Goal: Task Accomplishment & Management: Manage account settings

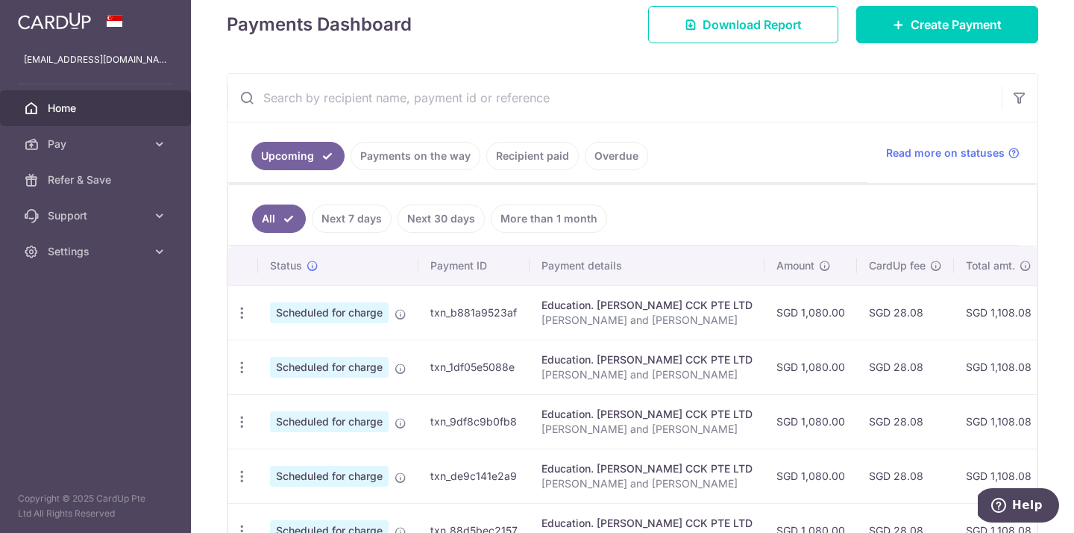
scroll to position [228, 0]
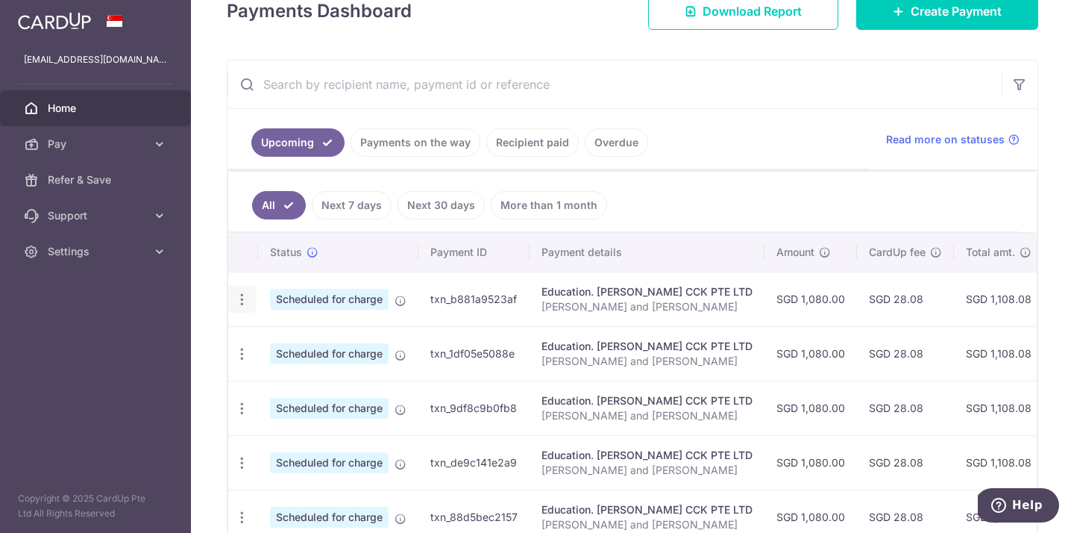
click at [240, 300] on icon "button" at bounding box center [242, 300] width 16 height 16
click at [306, 340] on span "Update payment" at bounding box center [321, 340] width 101 height 18
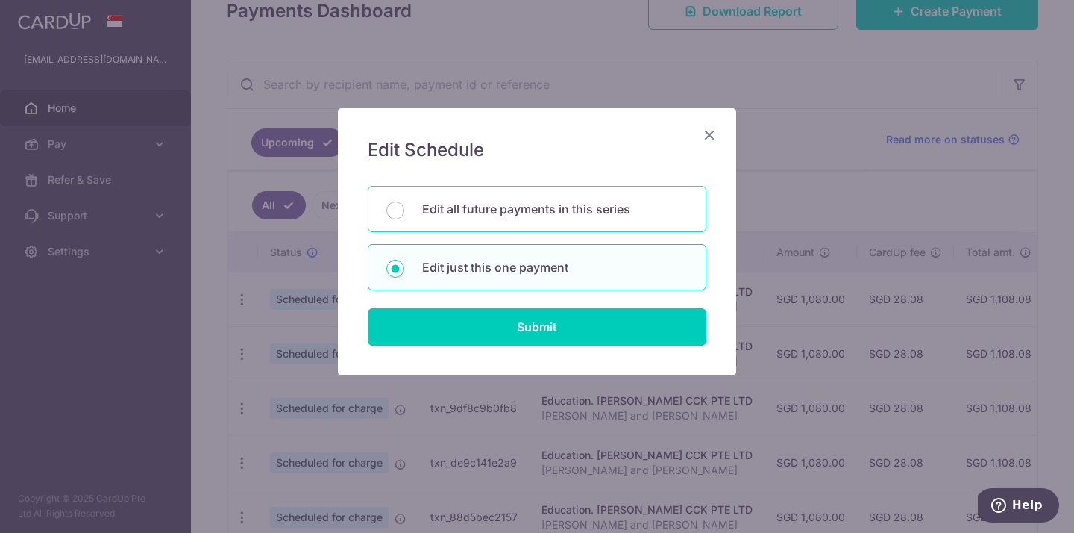
click at [531, 207] on p "Edit all future payments in this series" at bounding box center [555, 209] width 266 height 18
click at [404, 207] on input "Edit all future payments in this series" at bounding box center [396, 210] width 18 height 18
radio input "true"
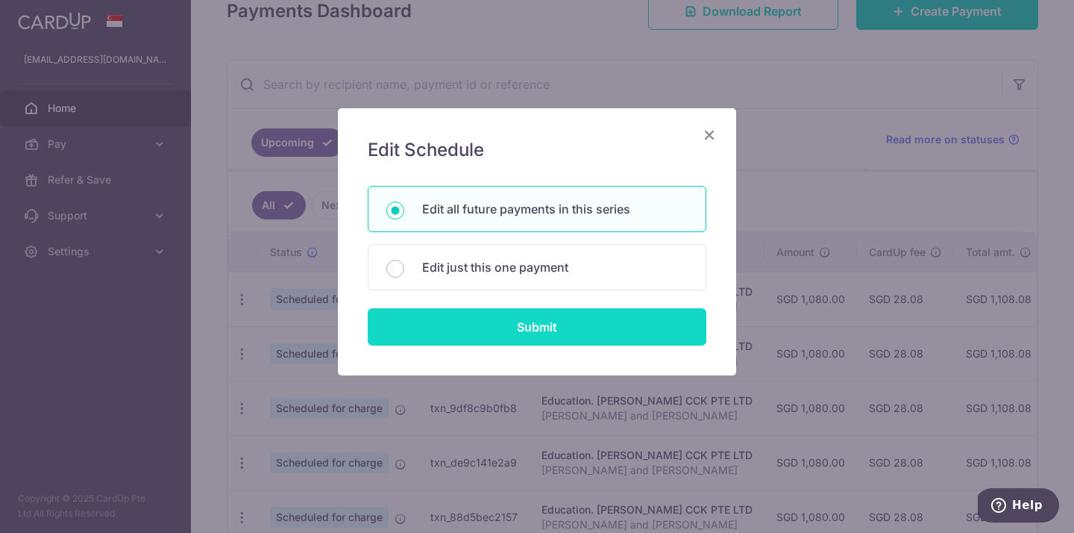
click at [513, 325] on input "Submit" at bounding box center [537, 326] width 339 height 37
radio input "true"
type input "1,080.00"
type input "Elias Tay and Warren Tay"
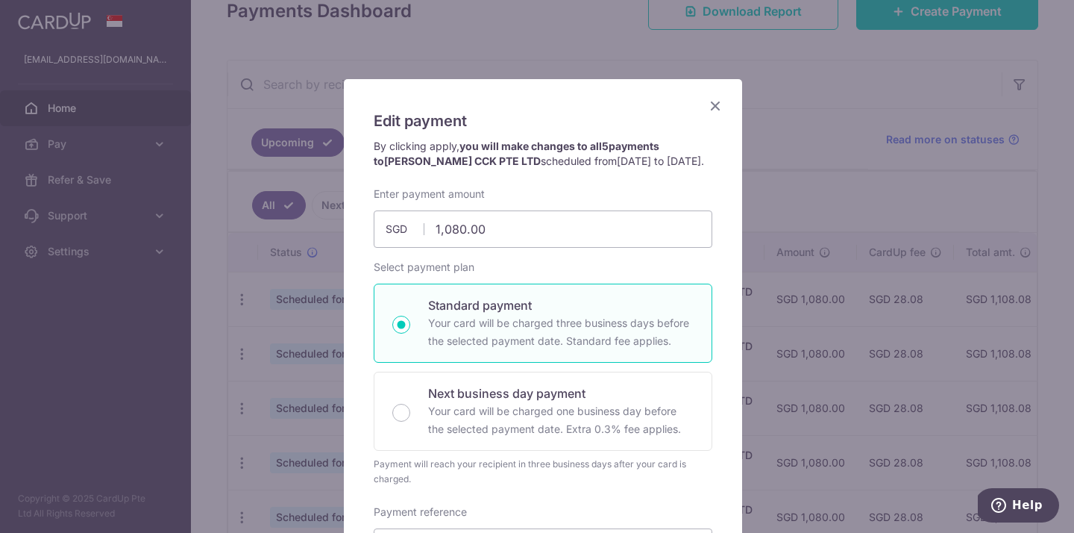
scroll to position [0, 0]
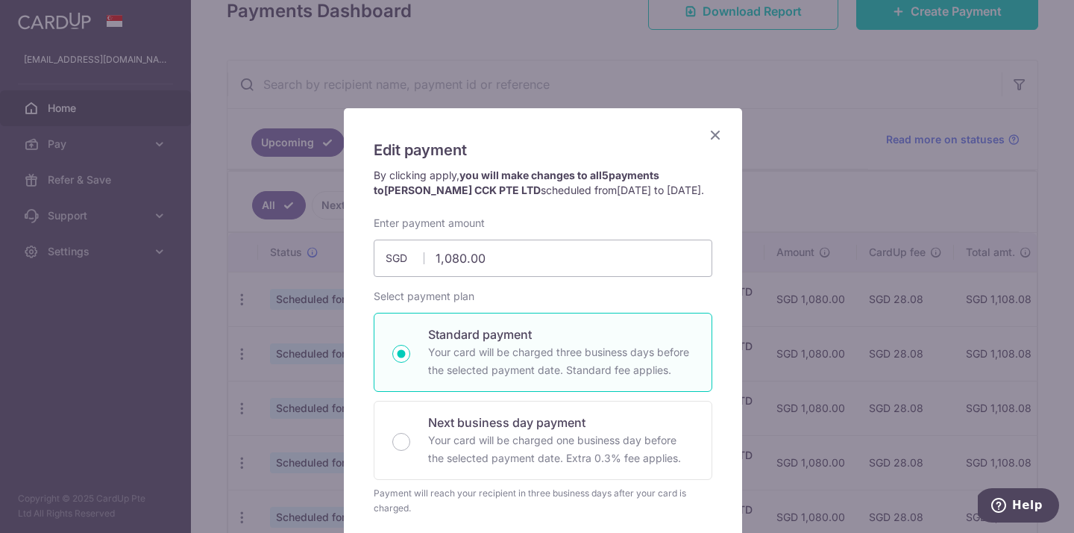
click at [711, 131] on icon "Close" at bounding box center [716, 134] width 18 height 19
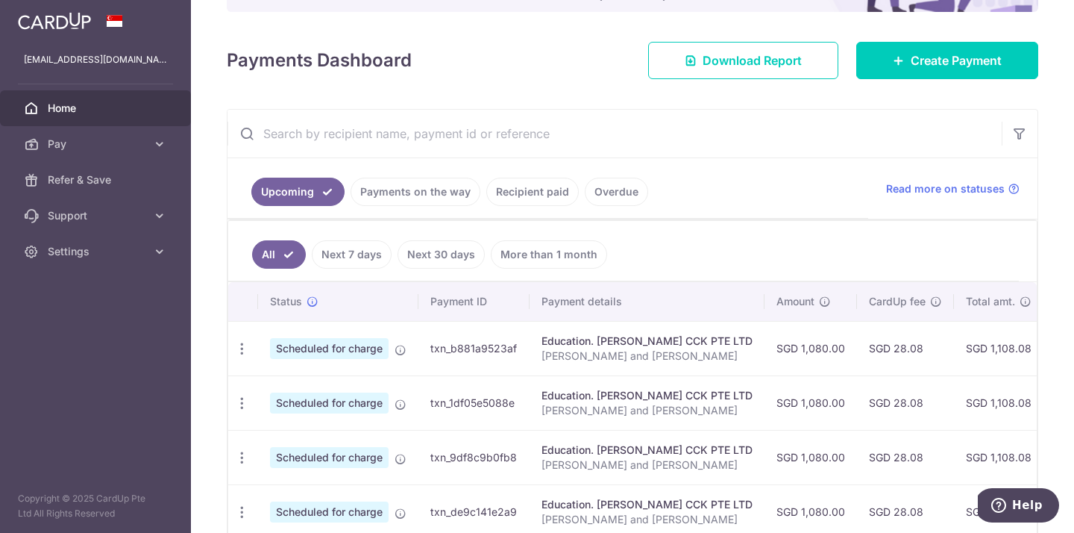
scroll to position [93, 0]
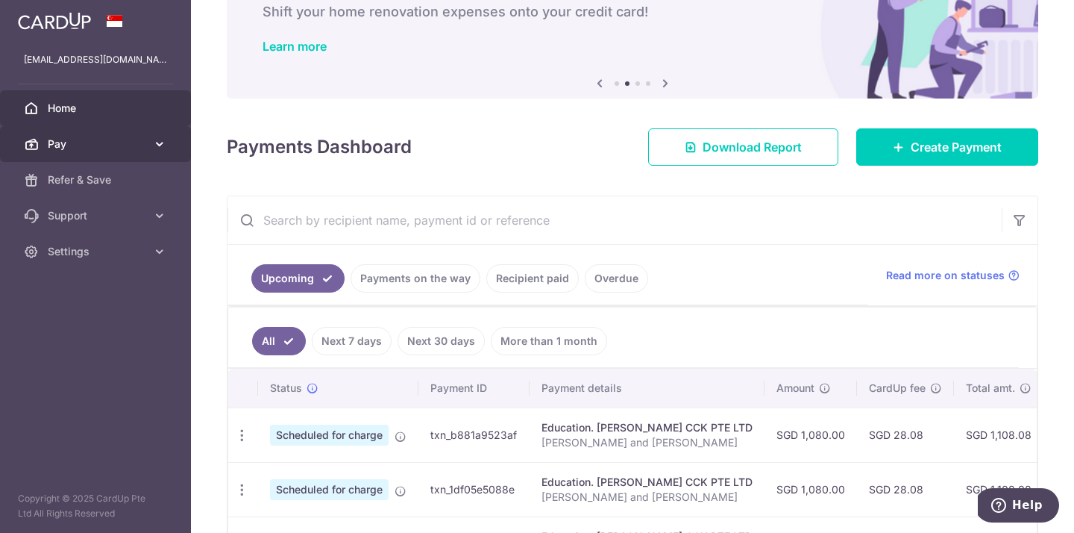
click at [57, 140] on span "Pay" at bounding box center [97, 144] width 98 height 15
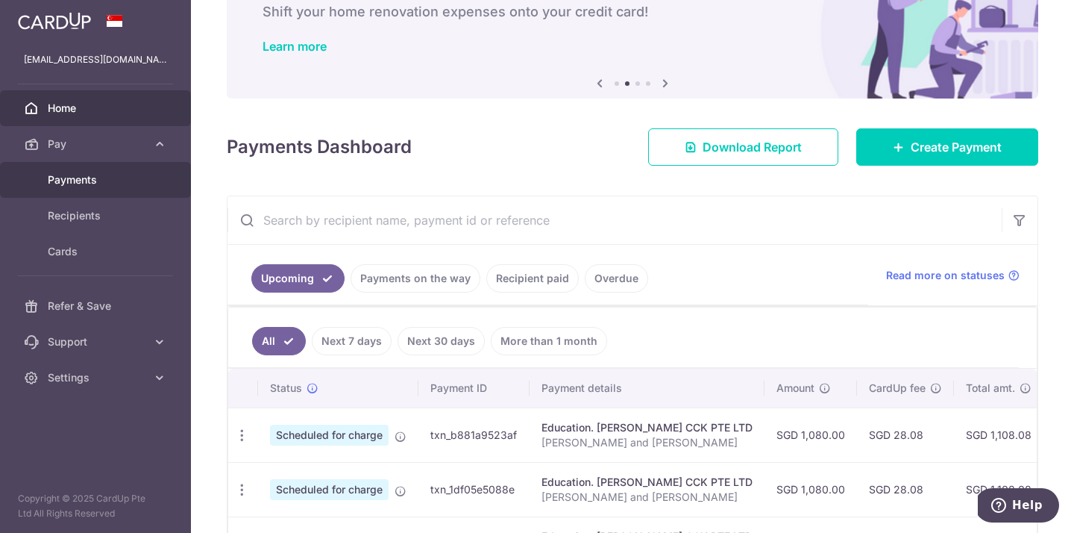
click at [74, 178] on span "Payments" at bounding box center [97, 179] width 98 height 15
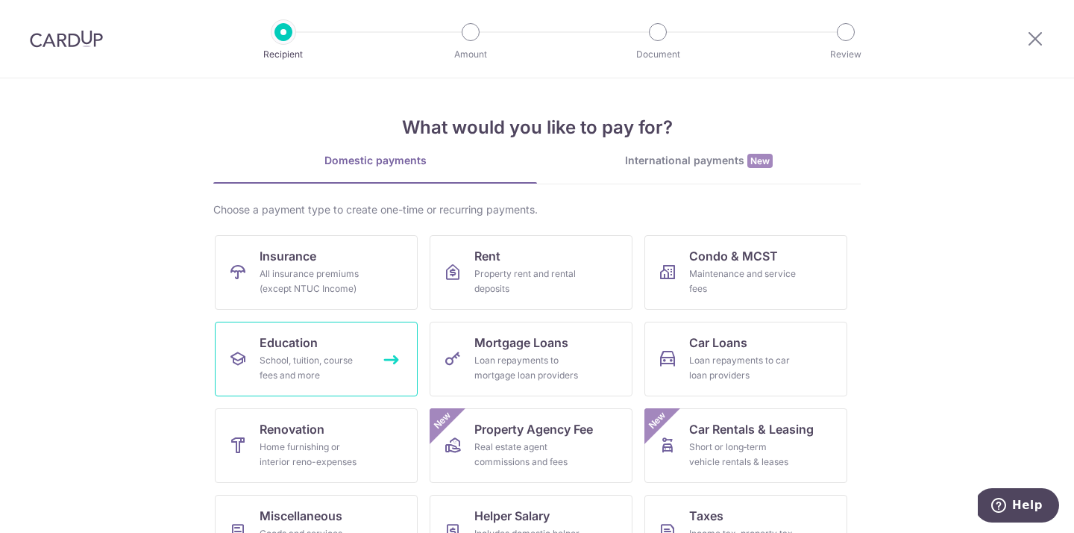
click at [328, 360] on div "School, tuition, course fees and more" at bounding box center [313, 368] width 107 height 30
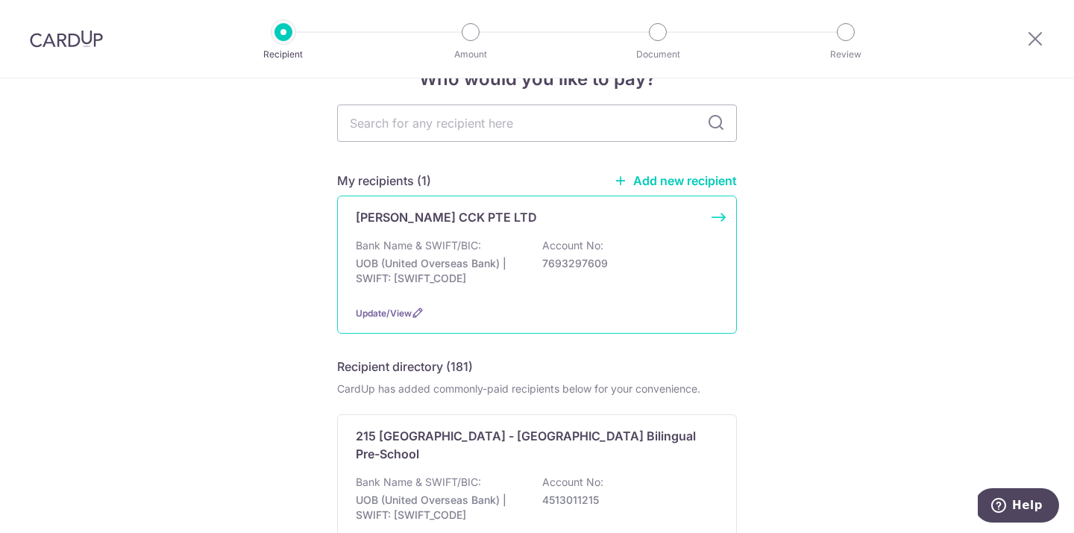
scroll to position [55, 0]
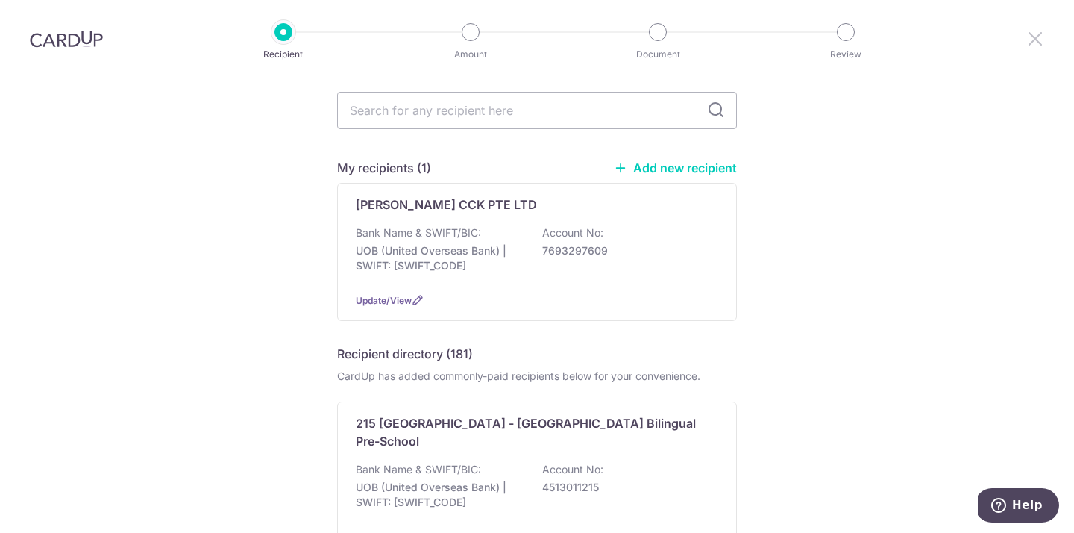
click at [1034, 42] on icon at bounding box center [1036, 38] width 18 height 19
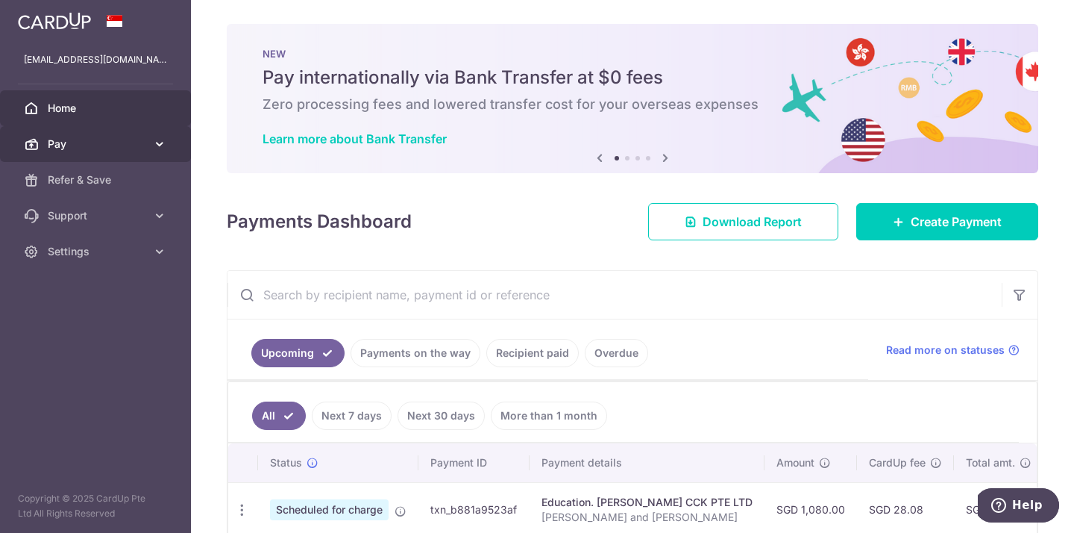
click at [101, 154] on link "Pay" at bounding box center [95, 144] width 191 height 36
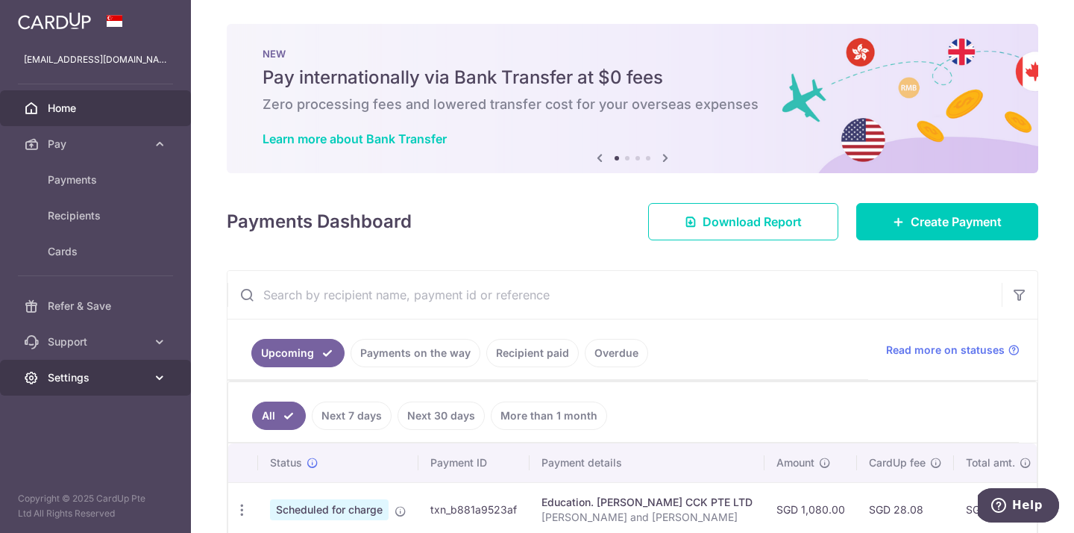
click at [95, 380] on span "Settings" at bounding box center [97, 377] width 98 height 15
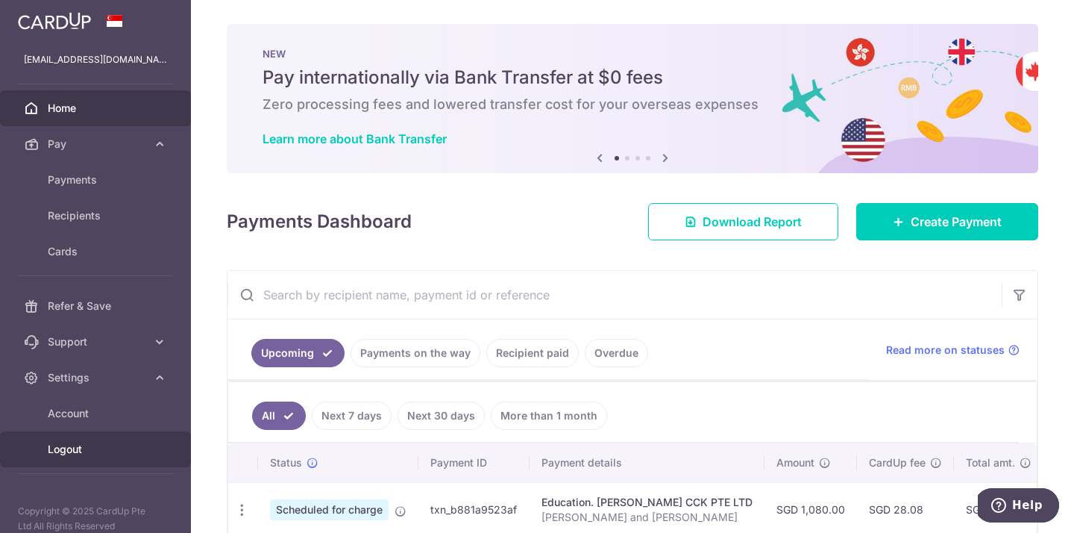
click at [75, 451] on span "Logout" at bounding box center [97, 449] width 98 height 15
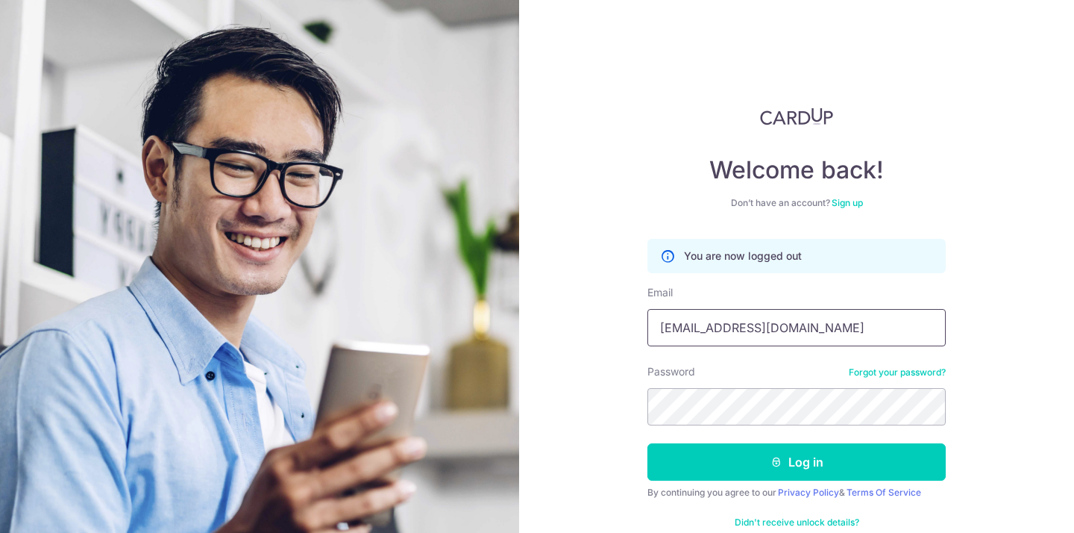
click at [754, 323] on input "[EMAIL_ADDRESS][DOMAIN_NAME]" at bounding box center [797, 327] width 298 height 37
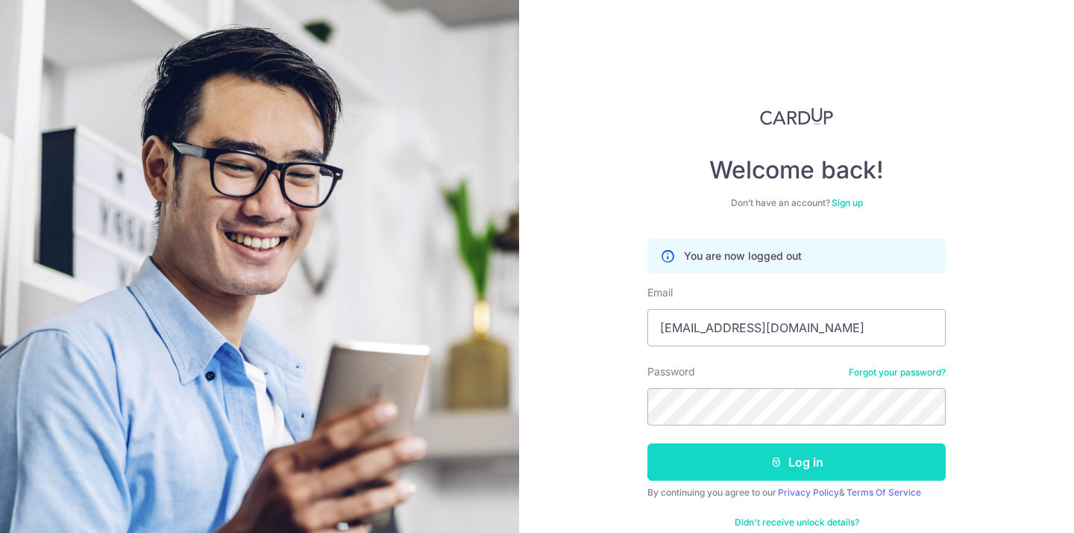
type input "[EMAIL_ADDRESS][DOMAIN_NAME]"
click at [757, 463] on button "Log in" at bounding box center [797, 461] width 298 height 37
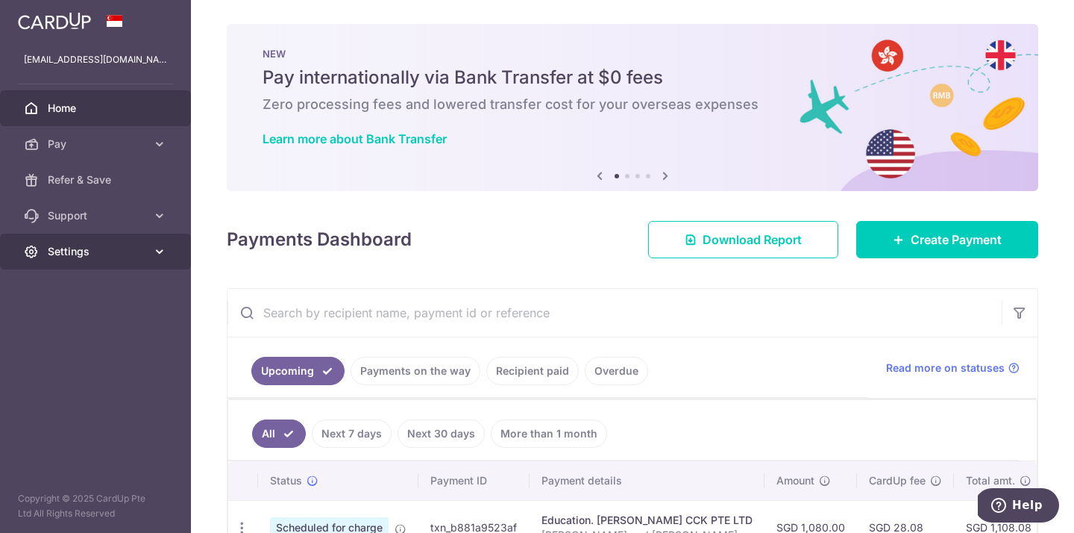
click at [77, 254] on span "Settings" at bounding box center [97, 251] width 98 height 15
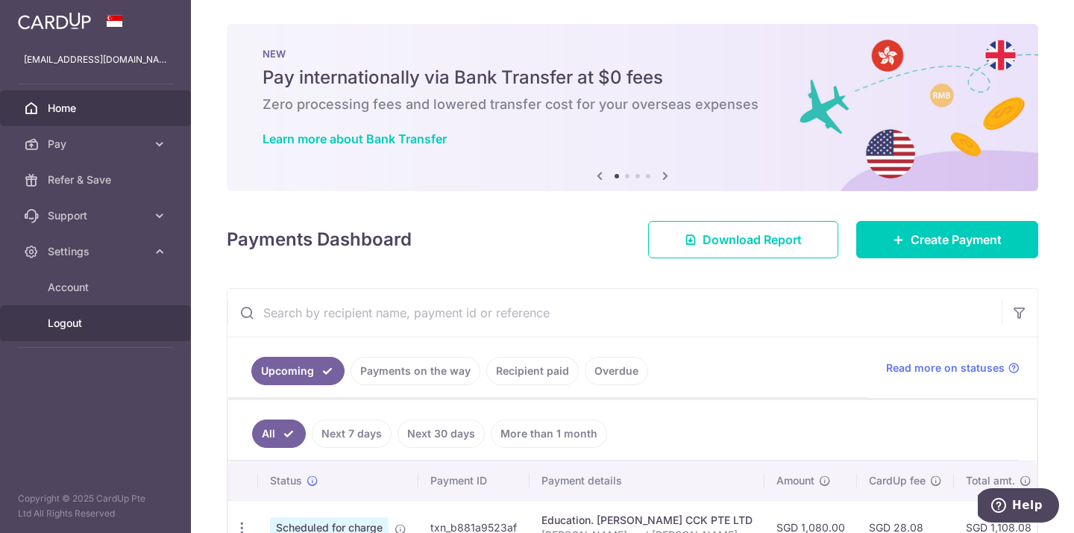
click at [71, 325] on span "Logout" at bounding box center [97, 323] width 98 height 15
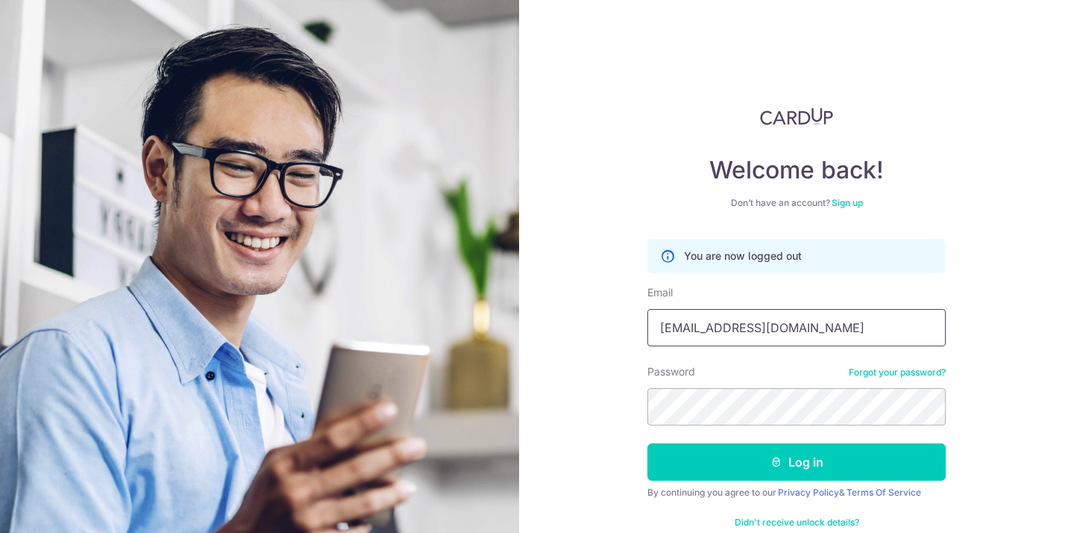
click at [751, 330] on input "june_foo@live.com" at bounding box center [797, 327] width 298 height 37
type input "[EMAIL_ADDRESS][DOMAIN_NAME]"
click at [600, 319] on div "Welcome back! Don’t have an account? Sign up You are now logged out Email leech…" at bounding box center [796, 266] width 555 height 533
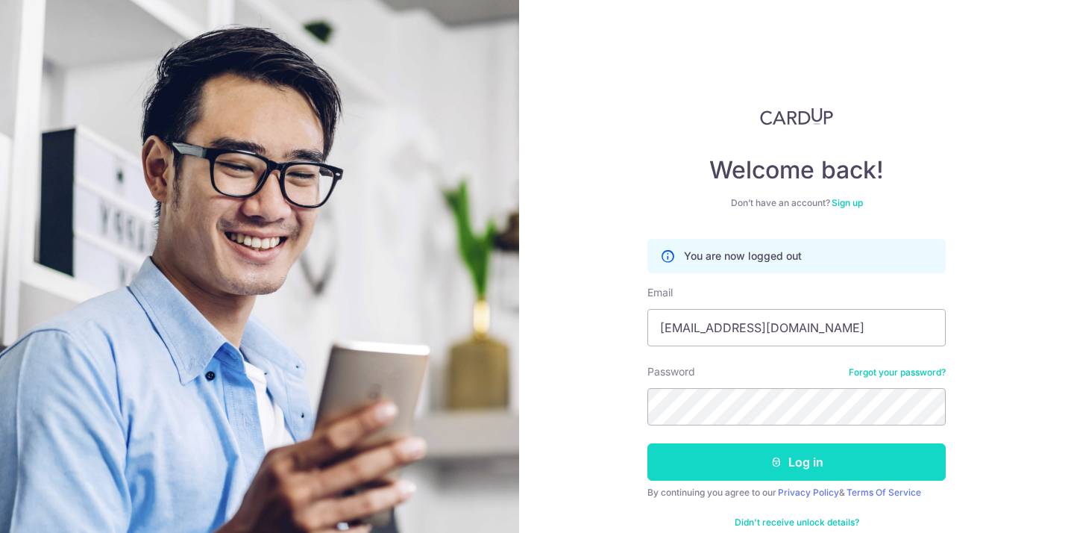
click at [730, 467] on button "Log in" at bounding box center [797, 461] width 298 height 37
